Goal: Obtain resource: Obtain resource

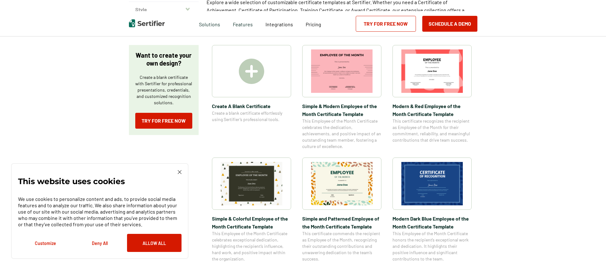
scroll to position [128, 0]
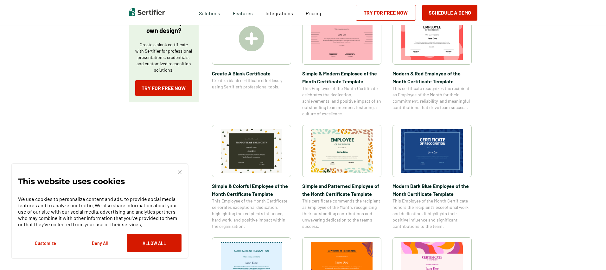
click at [182, 174] on div "This website uses cookies We use cookies to personalize content and ads, to pro…" at bounding box center [99, 211] width 177 height 96
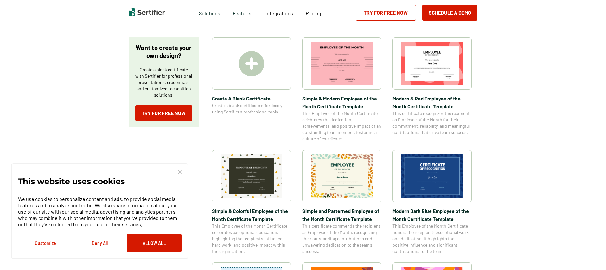
click at [181, 170] on img at bounding box center [180, 172] width 4 height 4
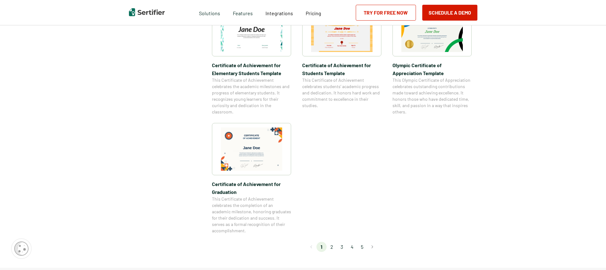
scroll to position [0, 0]
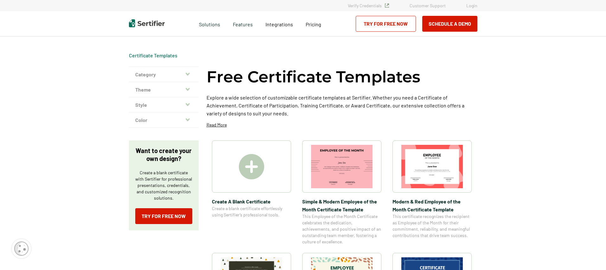
click at [339, 160] on img at bounding box center [341, 166] width 61 height 43
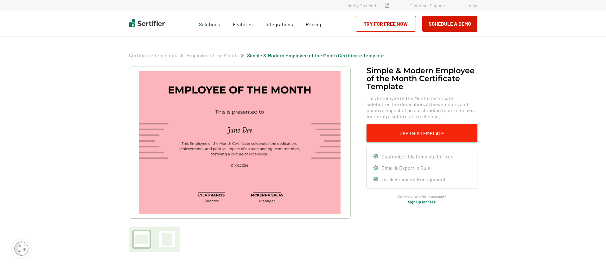
click at [398, 134] on button "Use This Template" at bounding box center [422, 133] width 111 height 18
